Goal: Transaction & Acquisition: Obtain resource

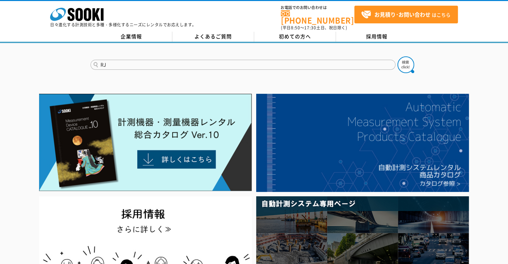
type input "RJ"
click at [398, 56] on button at bounding box center [406, 64] width 17 height 17
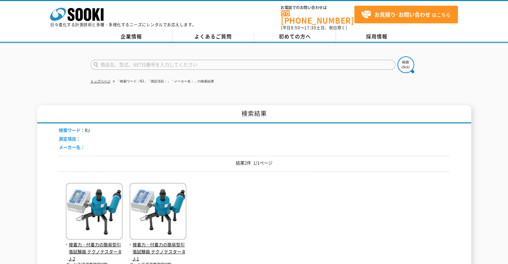
scroll to position [44, 0]
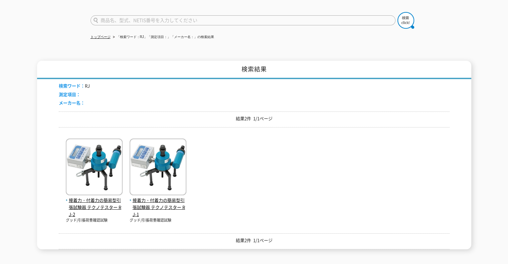
click at [152, 15] on input "text" at bounding box center [243, 20] width 305 height 10
type input "てくのてすた"
click at [398, 12] on button at bounding box center [406, 20] width 17 height 17
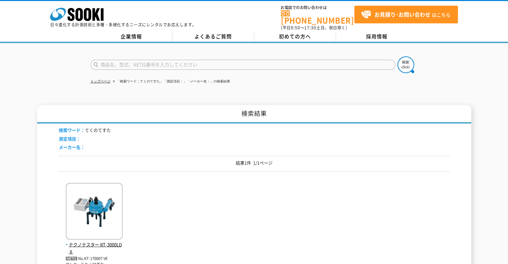
click at [135, 61] on input "text" at bounding box center [243, 65] width 305 height 10
type input "て"
type input "テクノテスター"
click at [403, 62] on img at bounding box center [406, 64] width 17 height 17
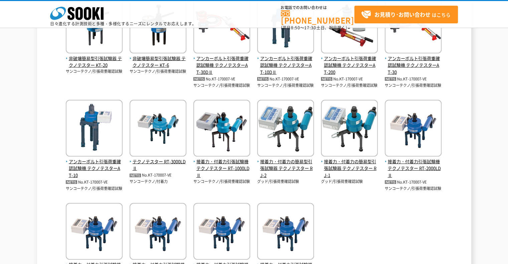
scroll to position [178, 0]
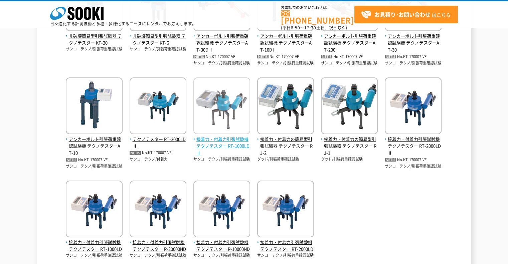
click at [231, 141] on span "接着力・付着力引張試験機 テクノテスター RT-1000LDⅡ" at bounding box center [221, 146] width 57 height 21
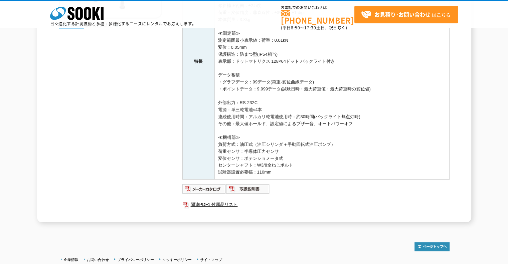
scroll to position [200, 0]
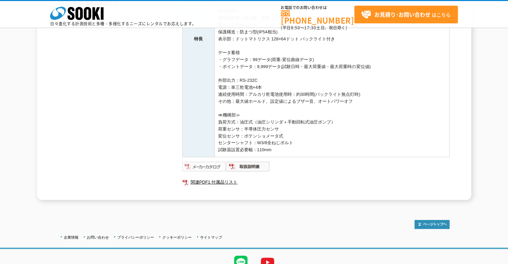
click at [208, 162] on img at bounding box center [204, 166] width 44 height 11
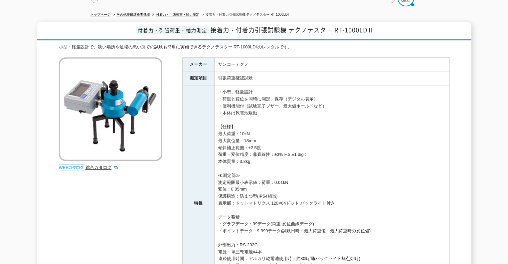
scroll to position [0, 0]
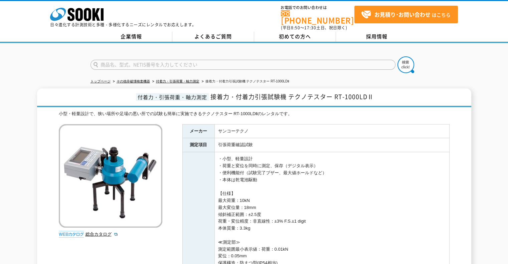
click at [149, 63] on input "text" at bounding box center [243, 65] width 305 height 10
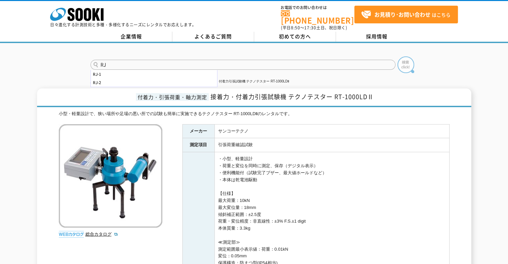
type input "RJ"
click at [410, 58] on img at bounding box center [406, 64] width 17 height 17
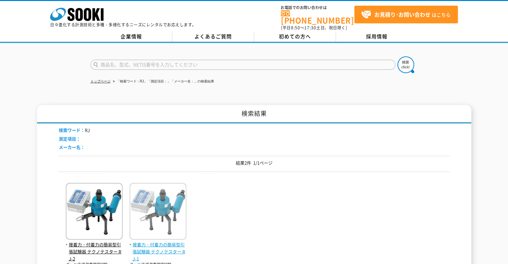
click at [161, 242] on span "接着力・付着力の簡易型引張試験器 テクノテスター RJ-1" at bounding box center [158, 252] width 57 height 21
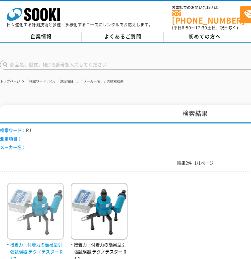
click at [39, 245] on span "接着力・付着力の簡易型引張試験器 テクノテスター RJ-2" at bounding box center [35, 252] width 57 height 21
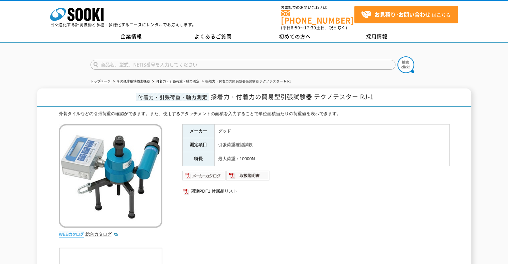
click at [214, 173] on img at bounding box center [204, 175] width 44 height 11
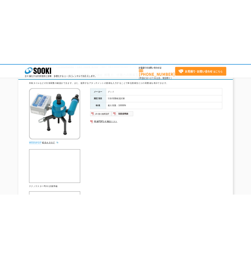
scroll to position [22, 0]
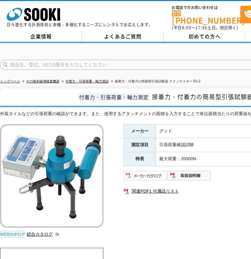
click at [140, 170] on img at bounding box center [146, 175] width 44 height 11
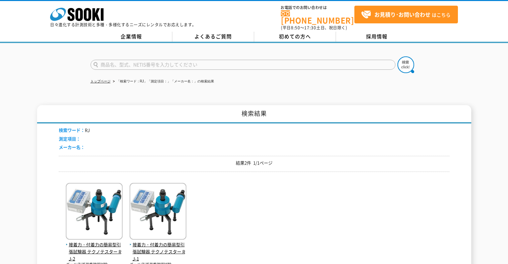
scroll to position [44, 0]
